Goal: Transaction & Acquisition: Purchase product/service

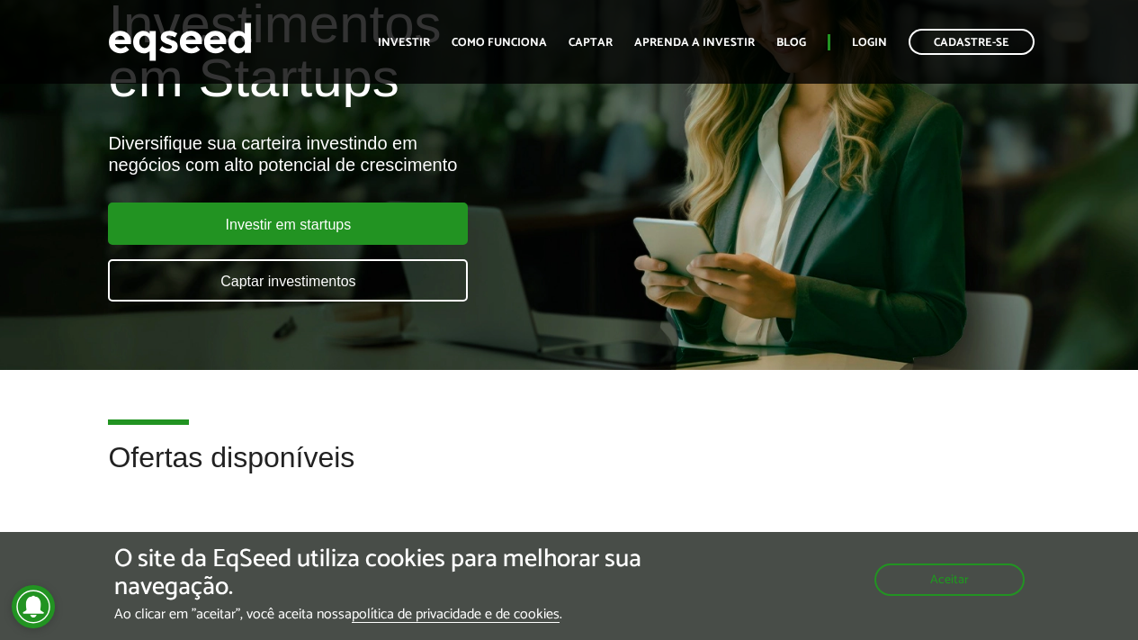
scroll to position [166, 0]
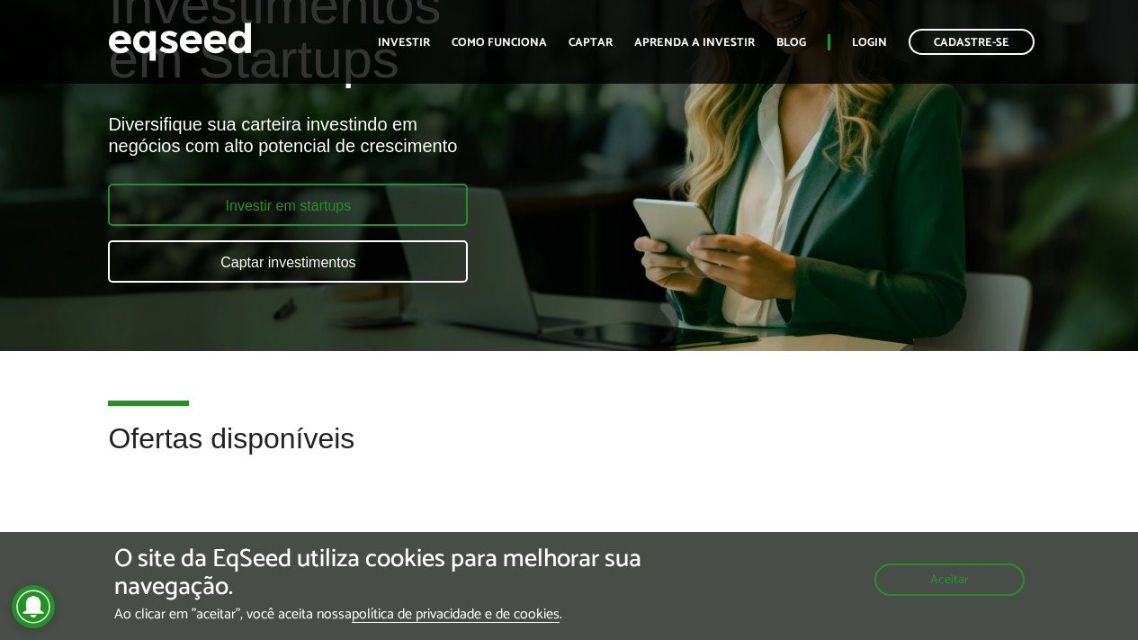
click at [403, 201] on link "Investir em startups" at bounding box center [288, 205] width 360 height 42
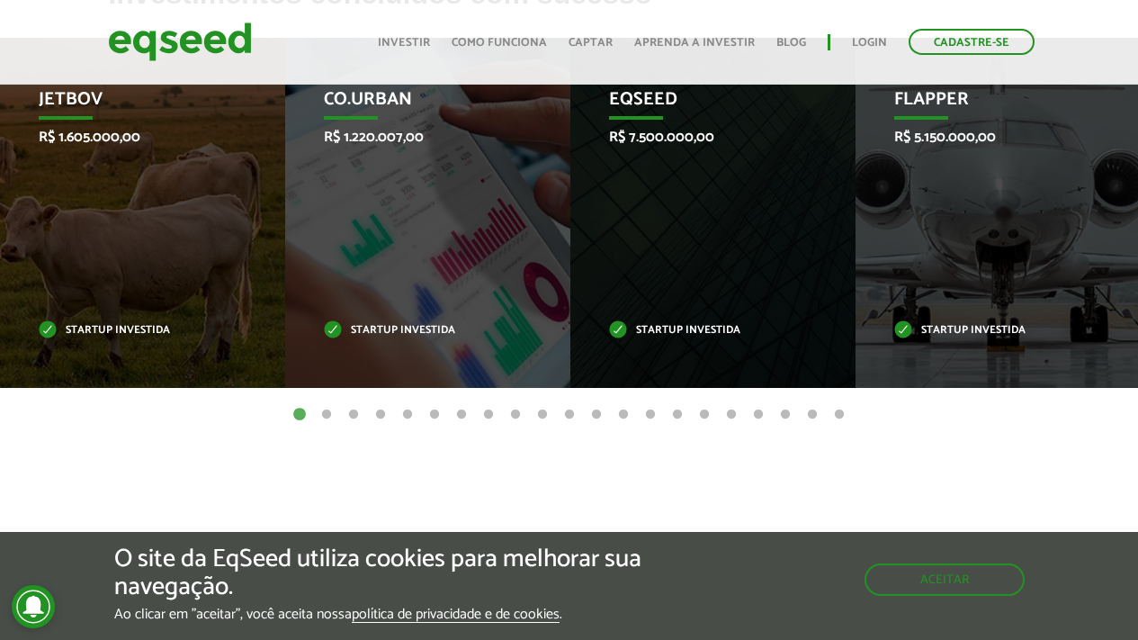
scroll to position [776, 0]
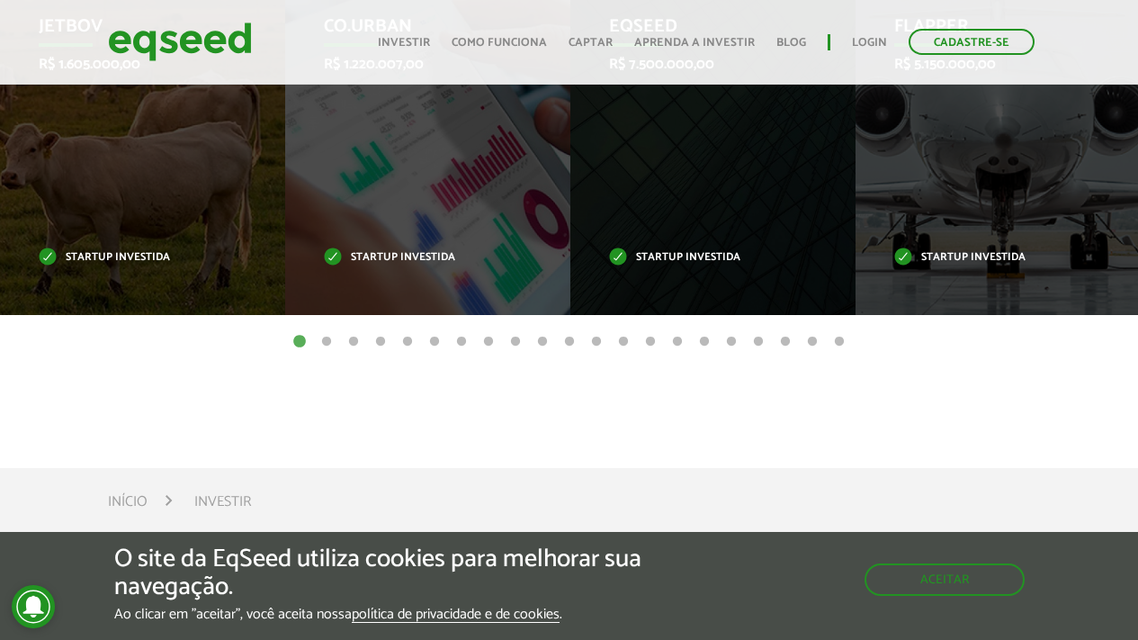
click at [328, 344] on button "2" at bounding box center [327, 342] width 18 height 18
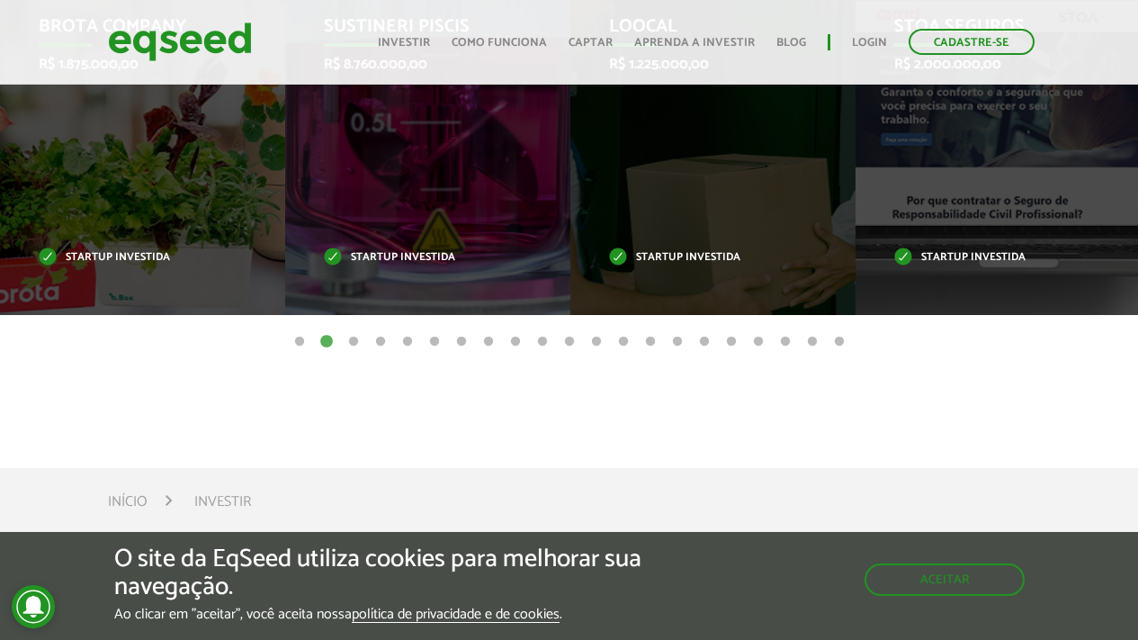
click at [347, 343] on button "3" at bounding box center [354, 342] width 18 height 18
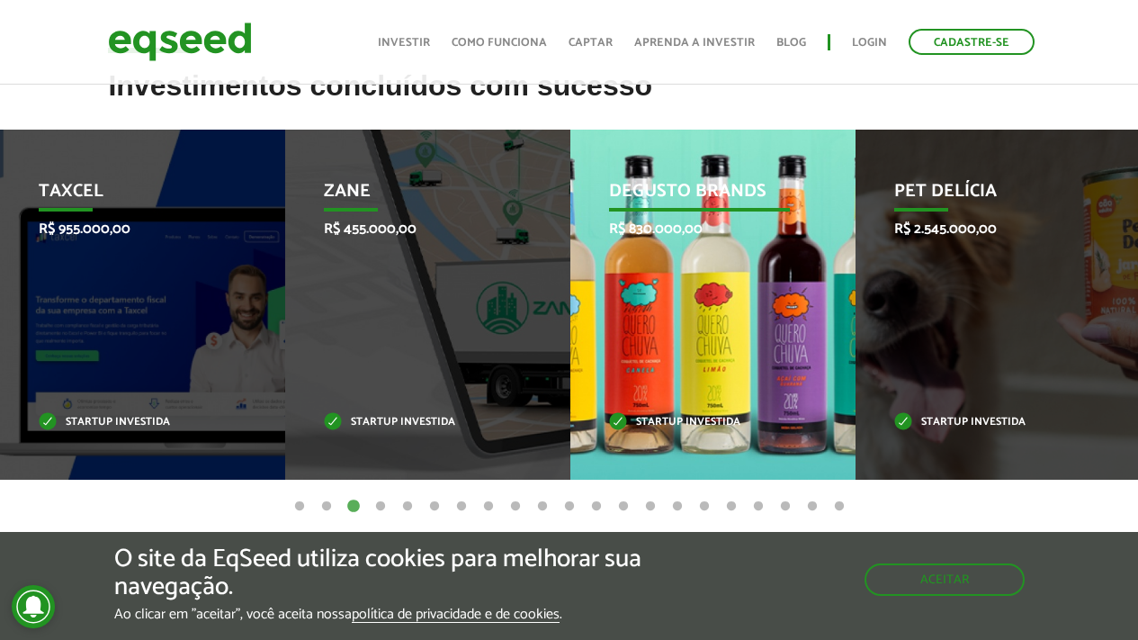
scroll to position [648, 0]
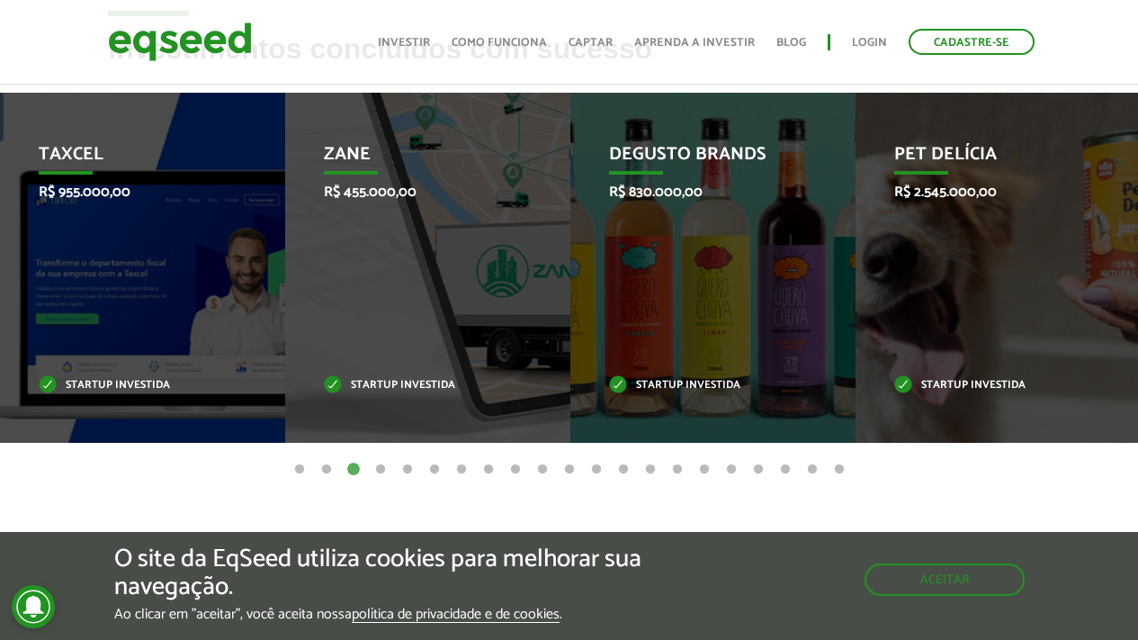
click at [759, 469] on button "18" at bounding box center [759, 470] width 18 height 18
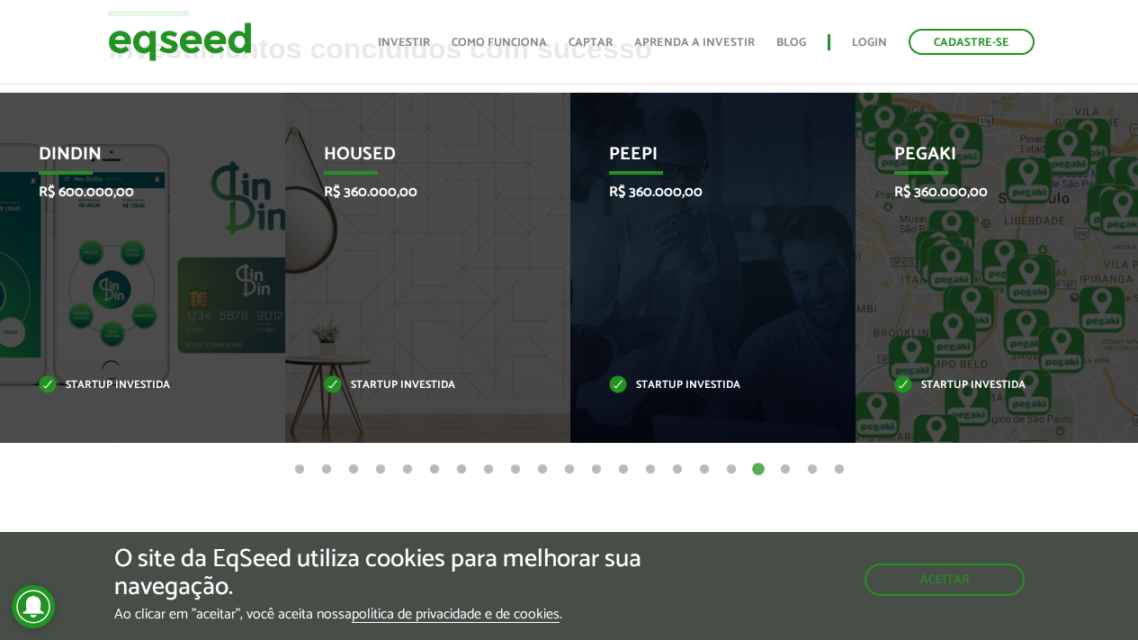
click at [841, 466] on button "21" at bounding box center [840, 470] width 18 height 18
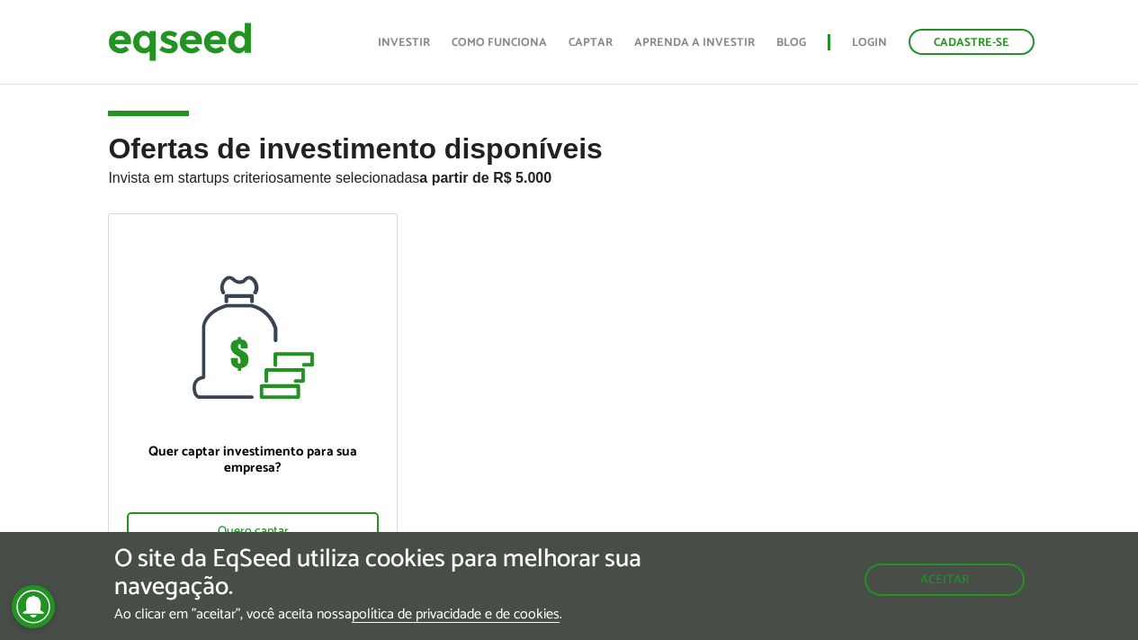
scroll to position [0, 0]
